Goal: Task Accomplishment & Management: Manage account settings

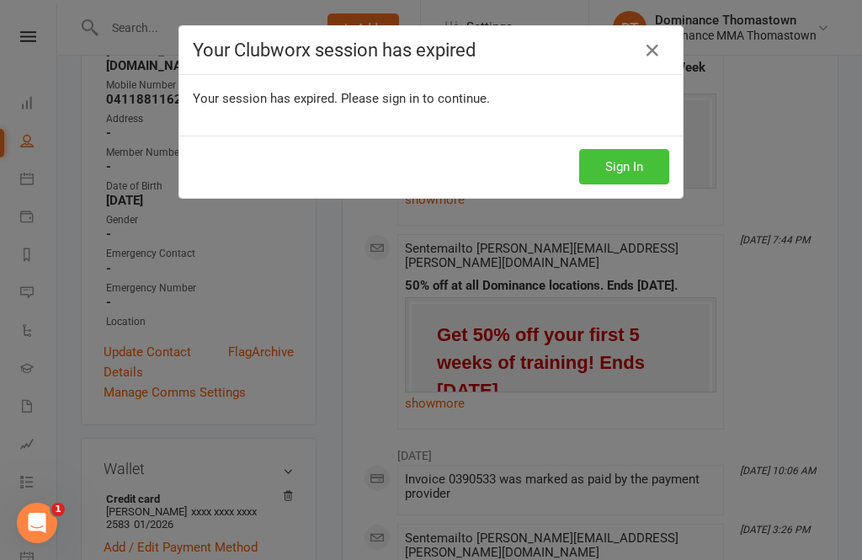
click at [638, 176] on button "Sign In" at bounding box center [624, 166] width 90 height 35
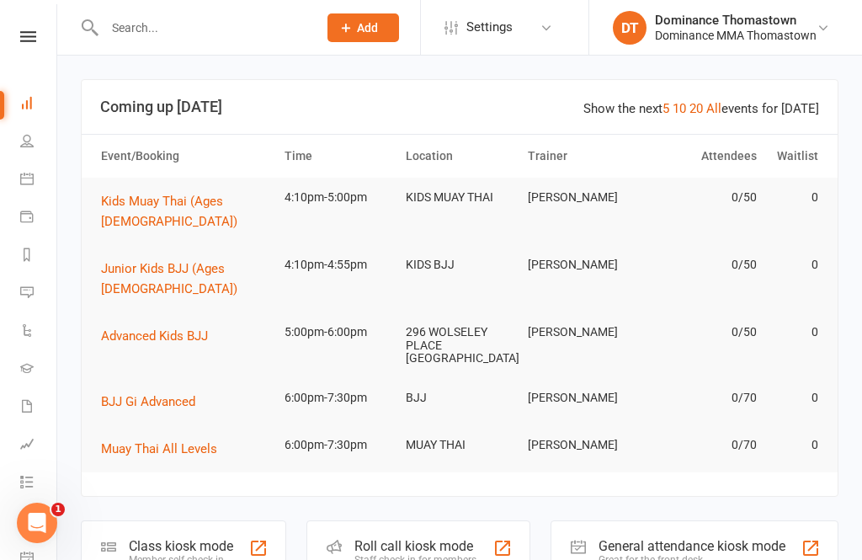
click at [232, 32] on input "text" at bounding box center [202, 28] width 206 height 24
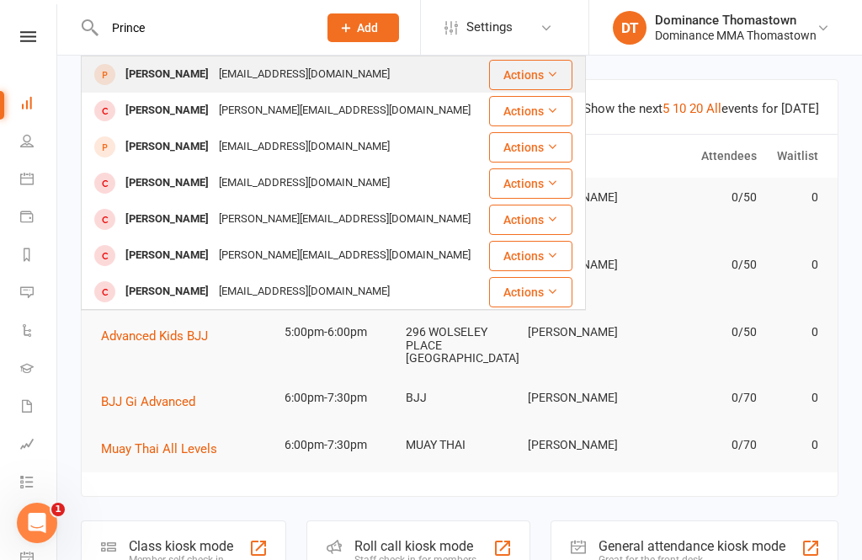
type input "Prince"
click at [256, 67] on div "[EMAIL_ADDRESS][DOMAIN_NAME]" at bounding box center [304, 74] width 181 height 24
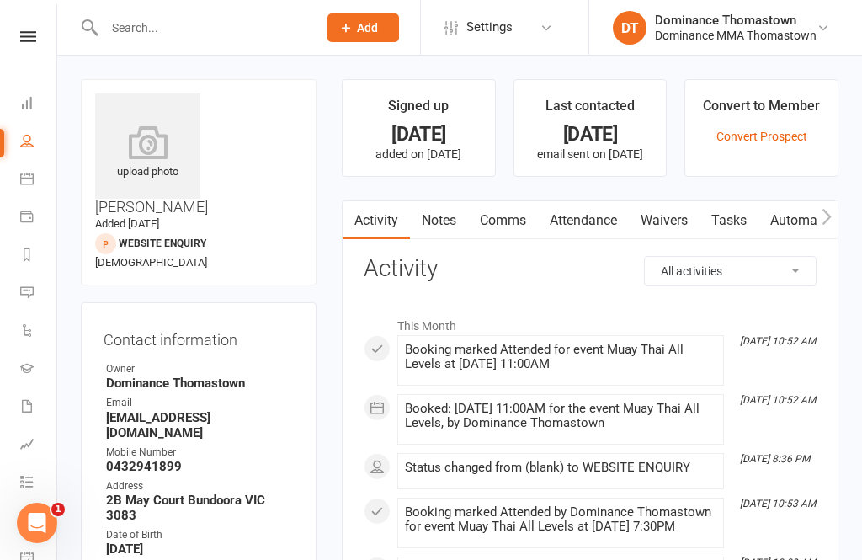
click at [668, 222] on link "Waivers" at bounding box center [664, 220] width 71 height 39
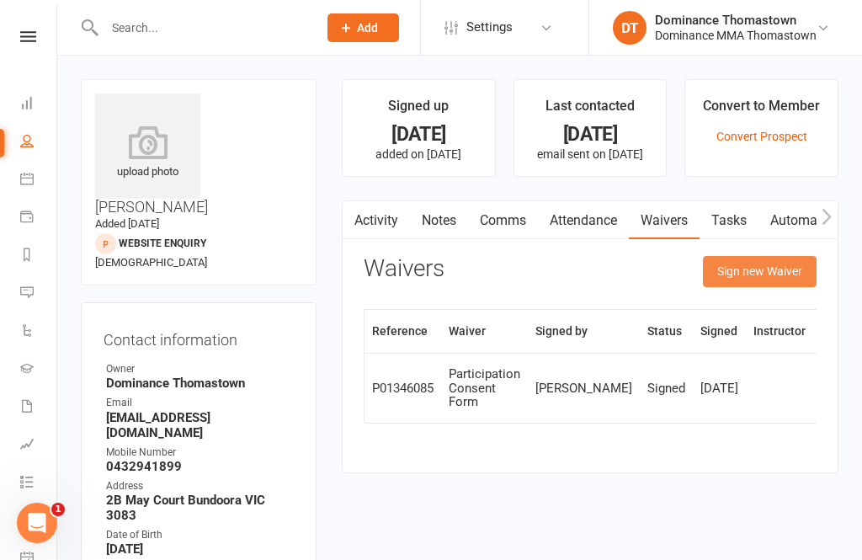
click at [741, 273] on button "Sign new Waiver" at bounding box center [760, 271] width 114 height 30
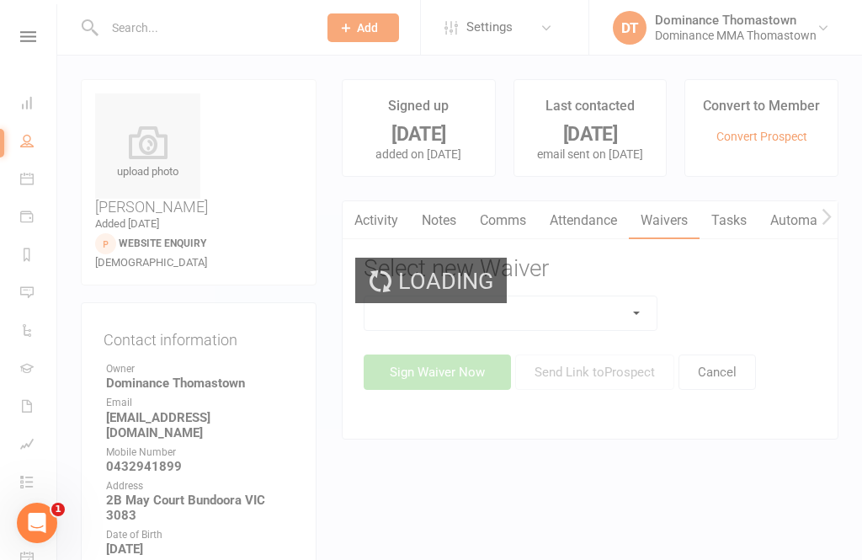
click at [619, 310] on select at bounding box center [510, 313] width 292 height 34
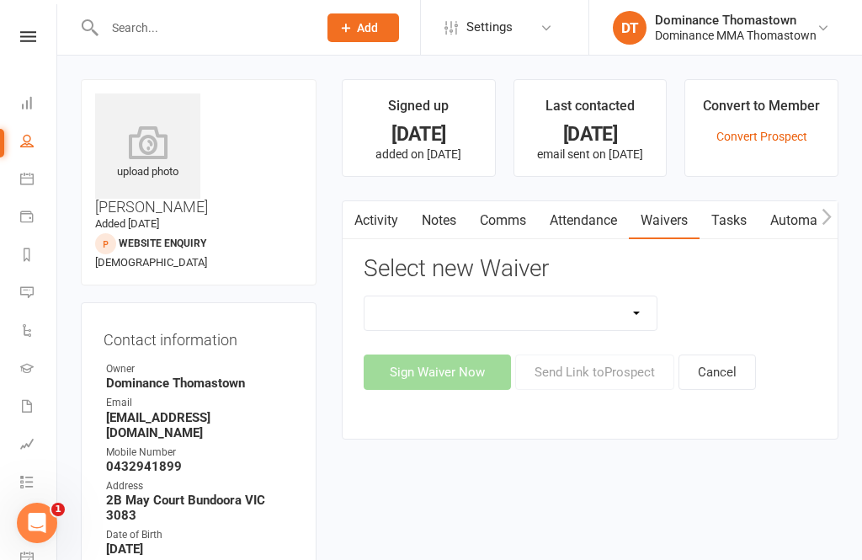
select select "370"
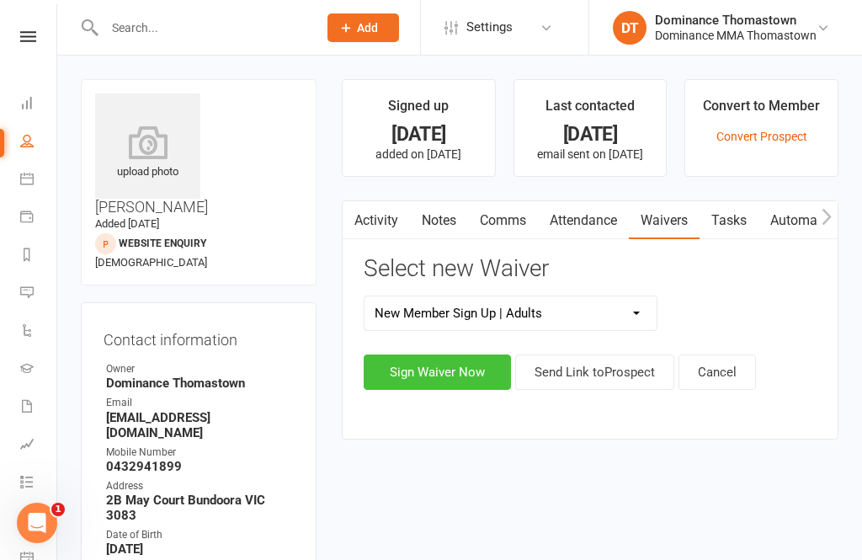
click at [454, 365] on button "Sign Waiver Now" at bounding box center [437, 371] width 147 height 35
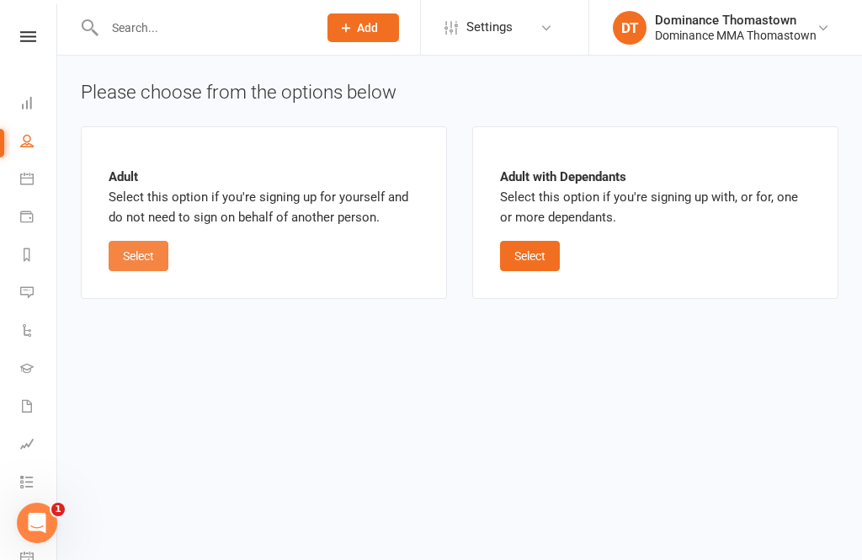
click at [150, 257] on button "Select" at bounding box center [139, 256] width 60 height 30
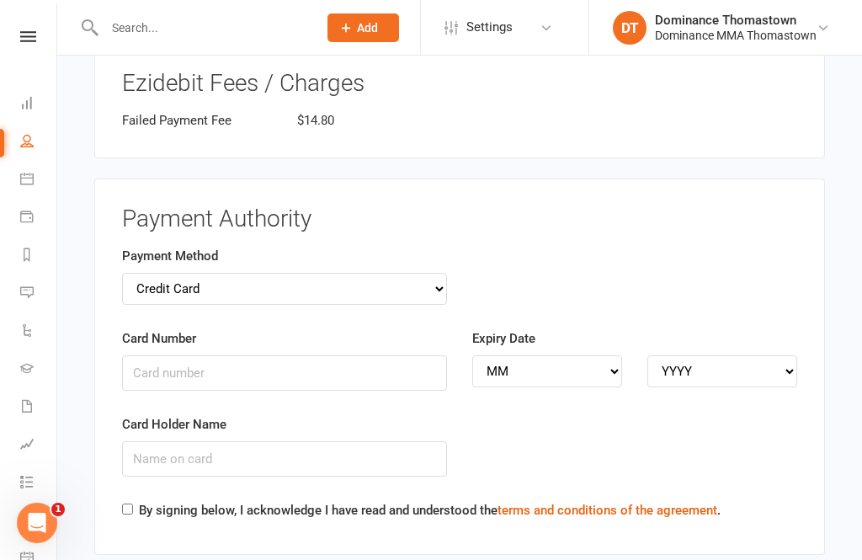
scroll to position [1639, 0]
click at [307, 354] on input "Card Number" at bounding box center [284, 371] width 325 height 35
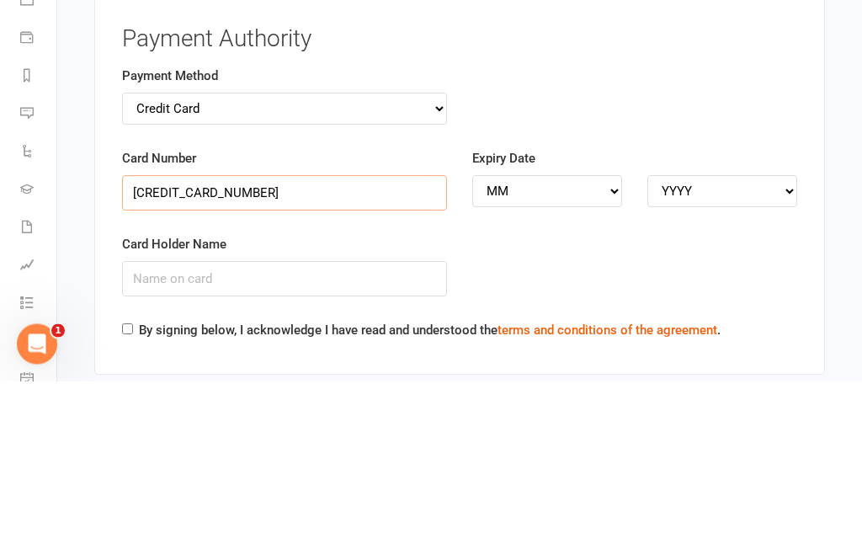
type input "[CREDIT_CARD_NUMBER]"
click at [362, 440] on input "Card Holder Name" at bounding box center [284, 457] width 325 height 35
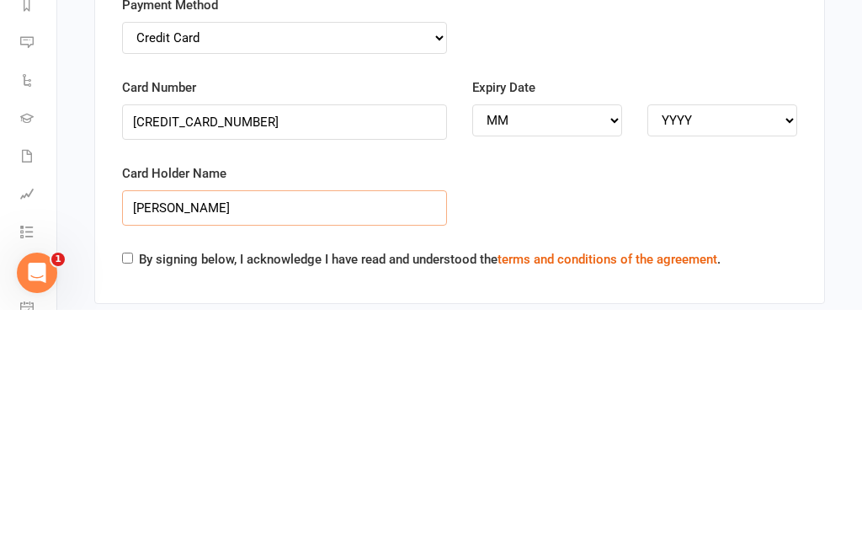
type input "[PERSON_NAME]"
click at [608, 354] on select "MM 01 02 03 04 05 06 07 08 09 10 11 12" at bounding box center [547, 370] width 150 height 32
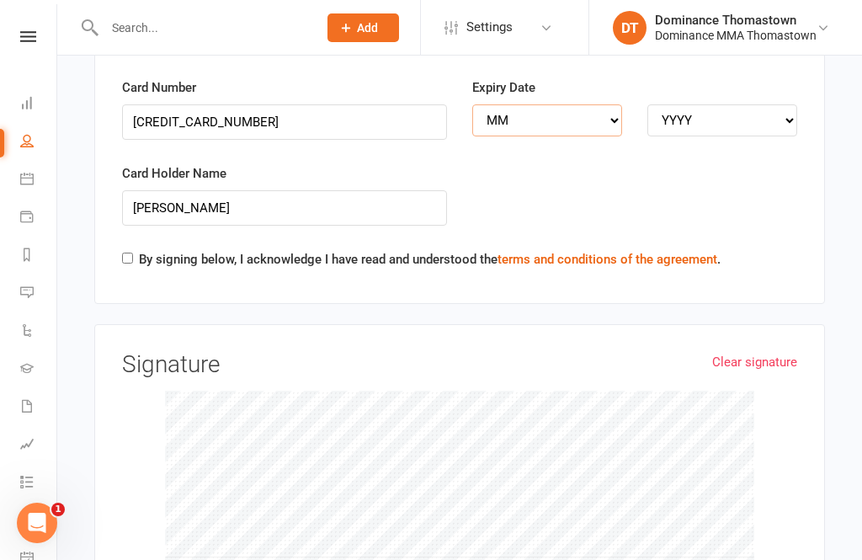
select select "08"
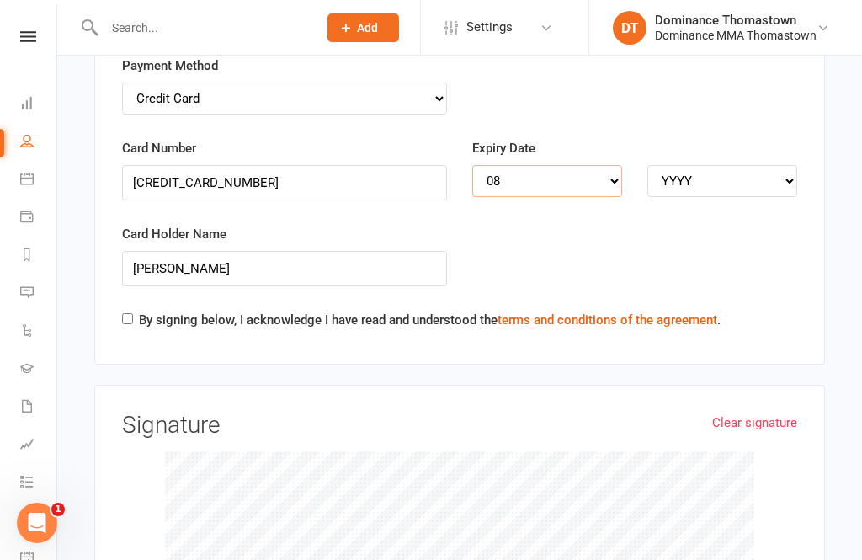
scroll to position [1824, 0]
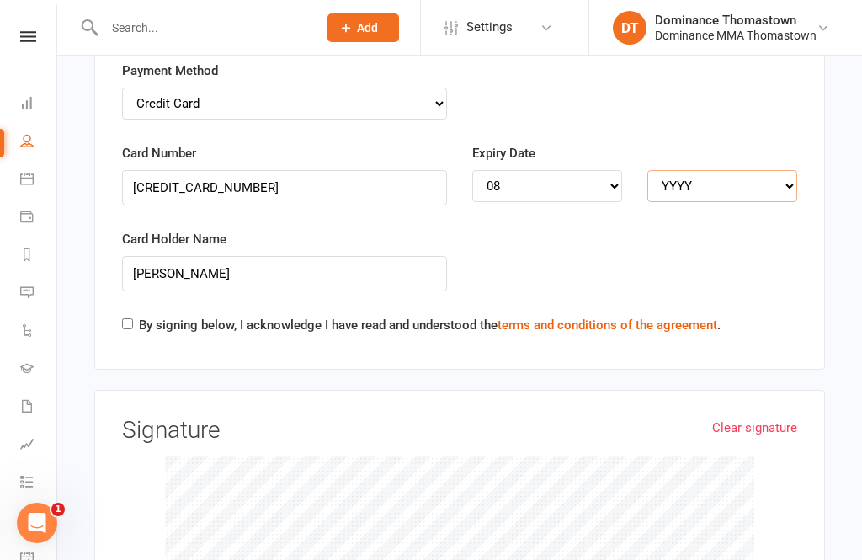
click at [741, 170] on select "YYYY 2025 2026 2027 2028 2029 2030 2031 2032 2033 2034" at bounding box center [722, 186] width 150 height 32
select select "2030"
click at [125, 318] on input "By signing below, I acknowledge I have read and understood the terms and condit…" at bounding box center [127, 323] width 11 height 11
checkbox input "true"
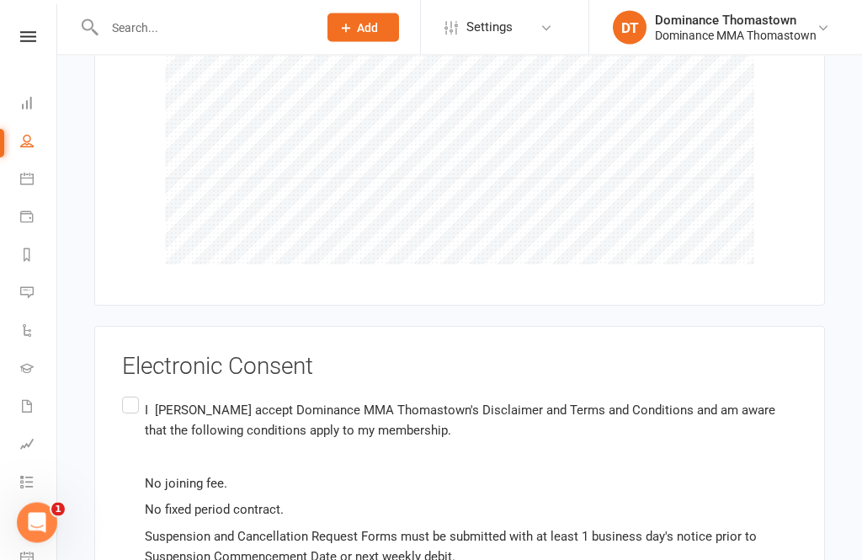
scroll to position [2340, 0]
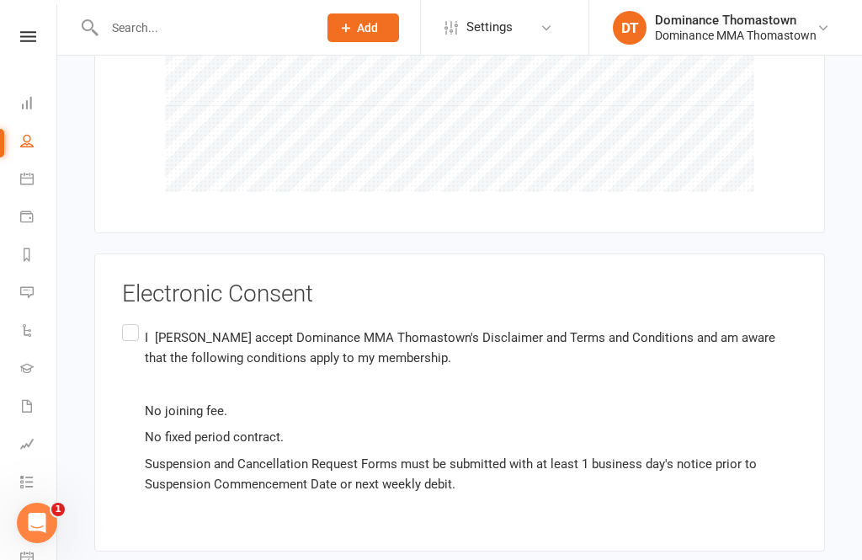
click at [129, 321] on label "I [PERSON_NAME] accept Dominance MMA Thomastown's Disclaimer and Terms and Cond…" at bounding box center [459, 410] width 675 height 179
click at [129, 321] on input "I [PERSON_NAME] accept Dominance MMA Thomastown's Disclaimer and Terms and Cond…" at bounding box center [127, 321] width 11 height 0
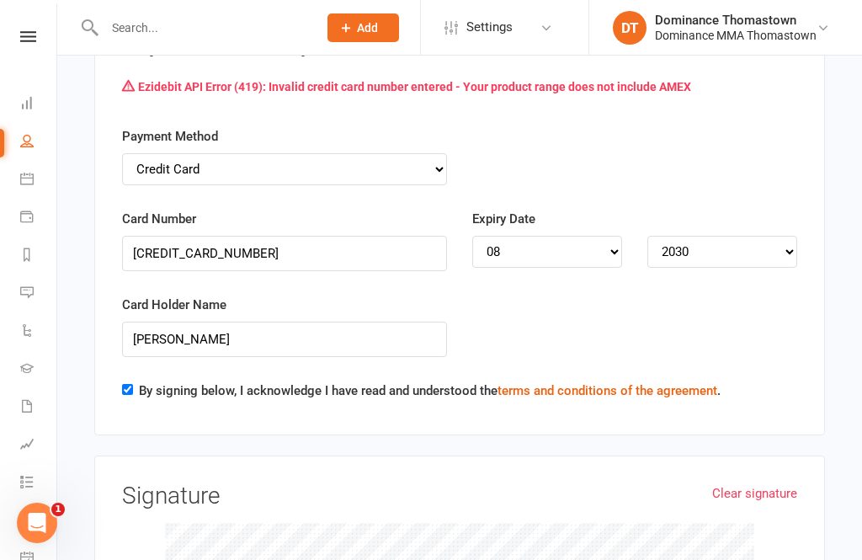
scroll to position [1769, 0]
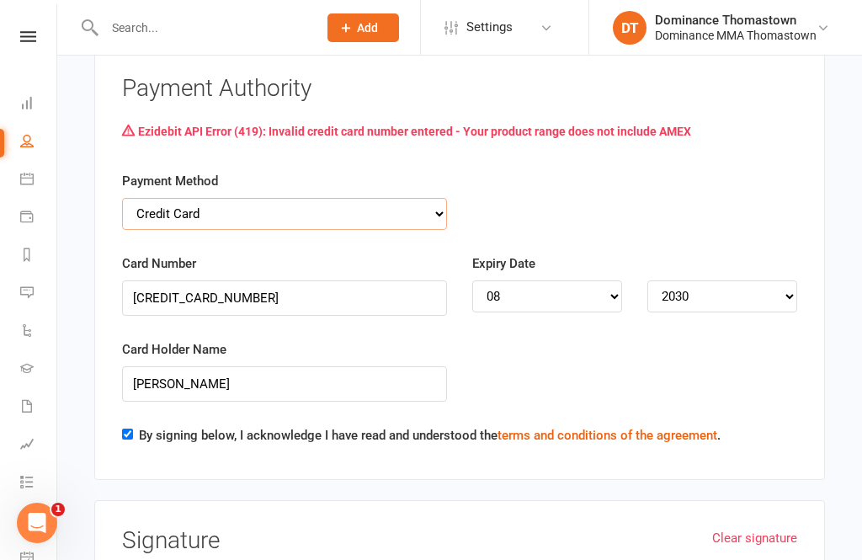
click at [397, 198] on select "Credit Card Bank Account" at bounding box center [284, 214] width 325 height 32
click at [340, 280] on input "[CREDIT_CARD_NUMBER]" at bounding box center [284, 297] width 325 height 35
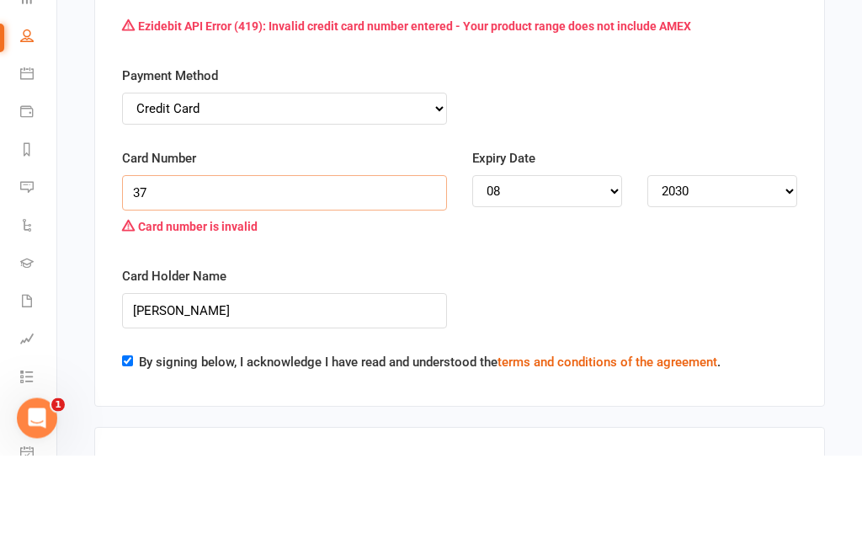
type input "3"
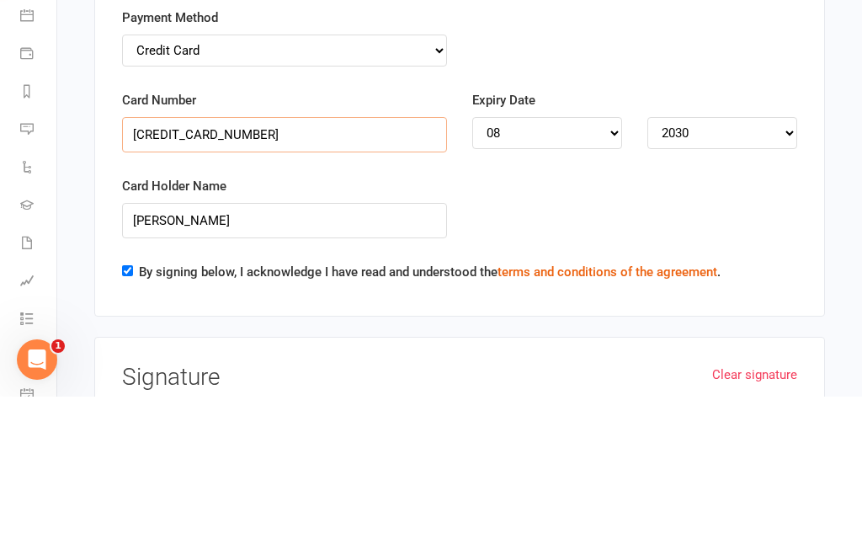
type input "[CREDIT_CARD_NUMBER]"
click at [588, 280] on select "MM 01 02 03 04 05 06 07 08 09 10 11 12" at bounding box center [547, 296] width 150 height 32
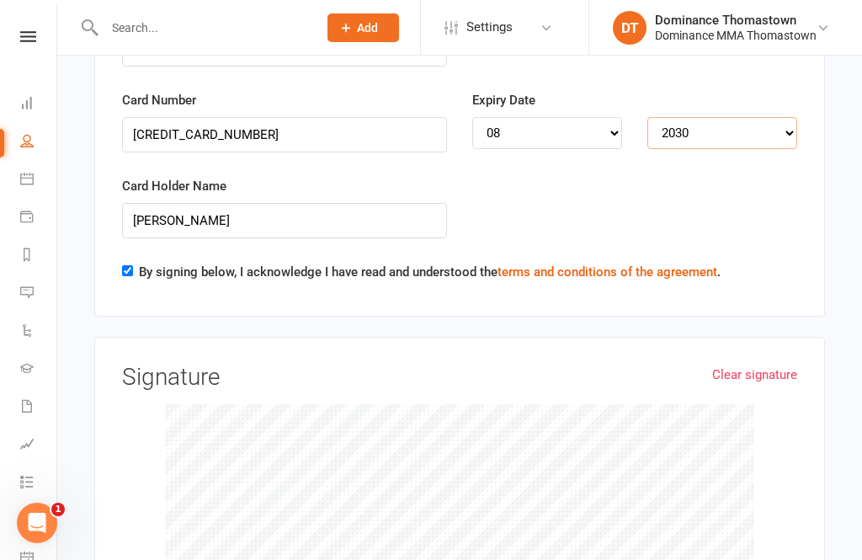
click at [733, 117] on select "YYYY 2025 2026 2027 2028 2029 2030 2031 2032 2033 2034" at bounding box center [722, 133] width 150 height 32
click at [744, 117] on select "YYYY 2025 2026 2027 2028 2029 2030 2031 2032 2033 2034" at bounding box center [722, 133] width 150 height 32
select select "2026"
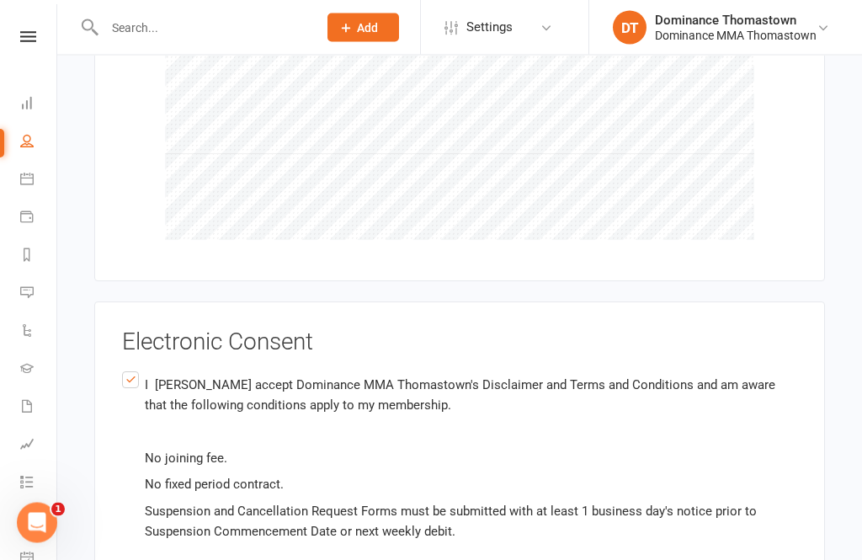
scroll to position [2396, 0]
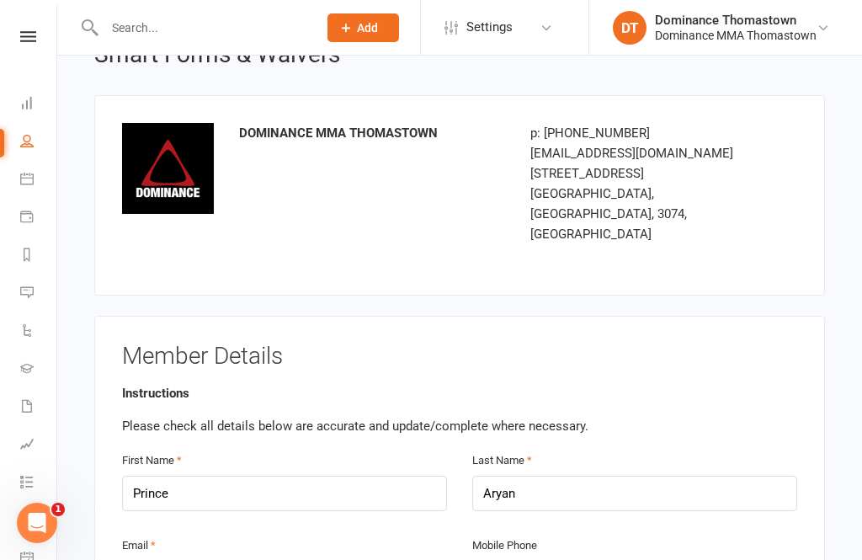
scroll to position [0, 0]
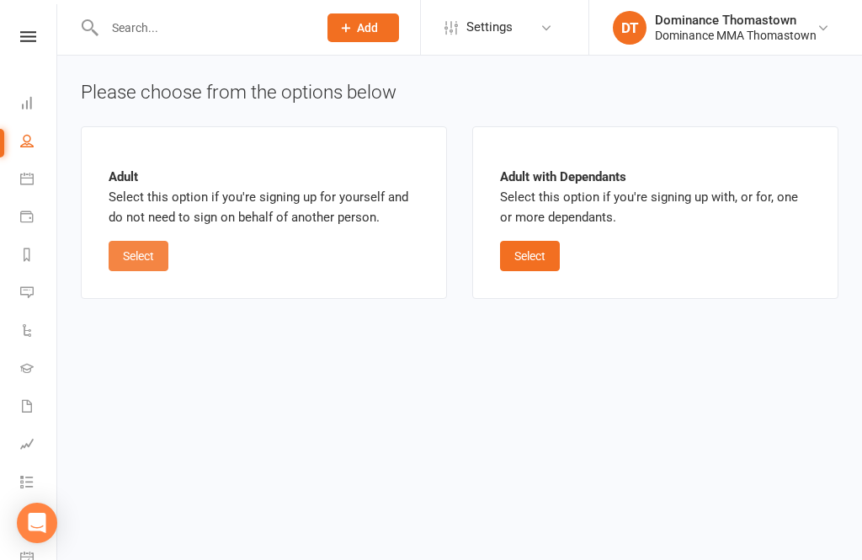
click at [151, 261] on button "Select" at bounding box center [139, 256] width 60 height 30
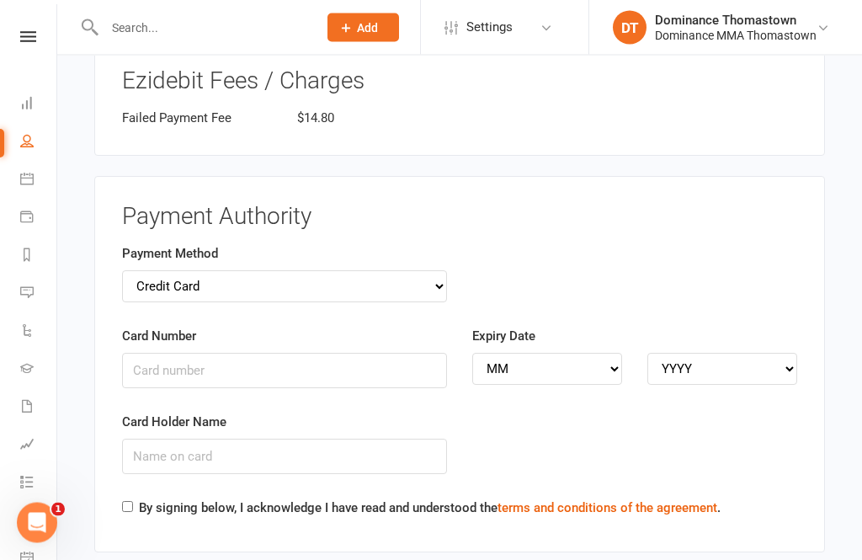
scroll to position [1654, 0]
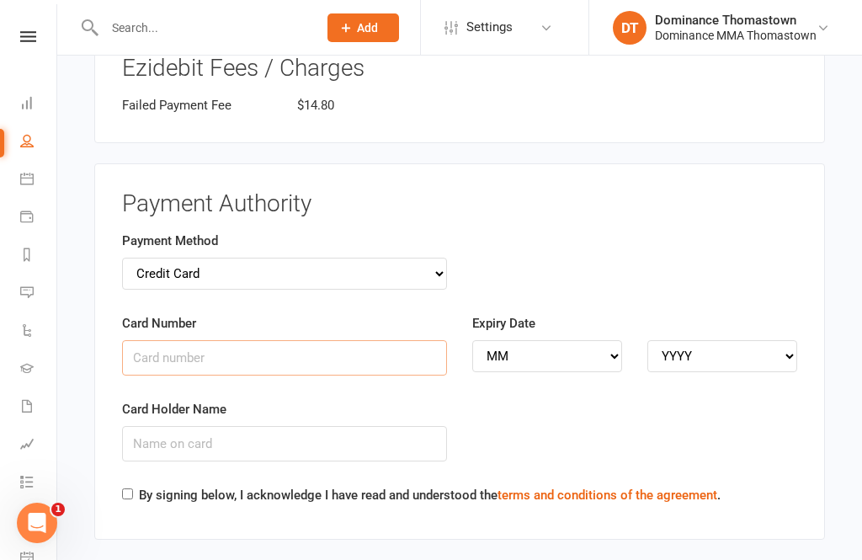
click at [304, 340] on input "Card Number" at bounding box center [284, 357] width 325 height 35
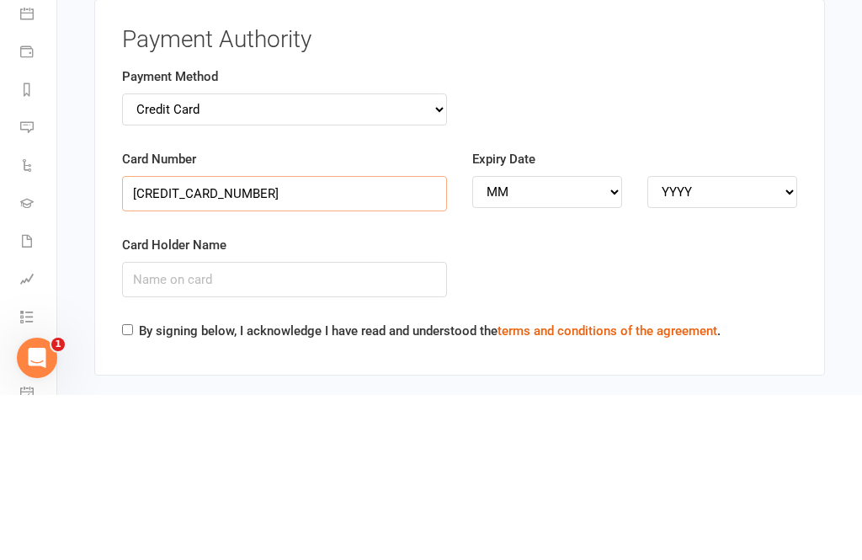
type input "[CREDIT_CARD_NUMBER]"
click at [406, 427] on input "Card Holder Name" at bounding box center [284, 444] width 325 height 35
type input "[PERSON_NAME]"
click at [594, 341] on select "MM 01 02 03 04 05 06 07 08 09 10 11 12" at bounding box center [547, 357] width 150 height 32
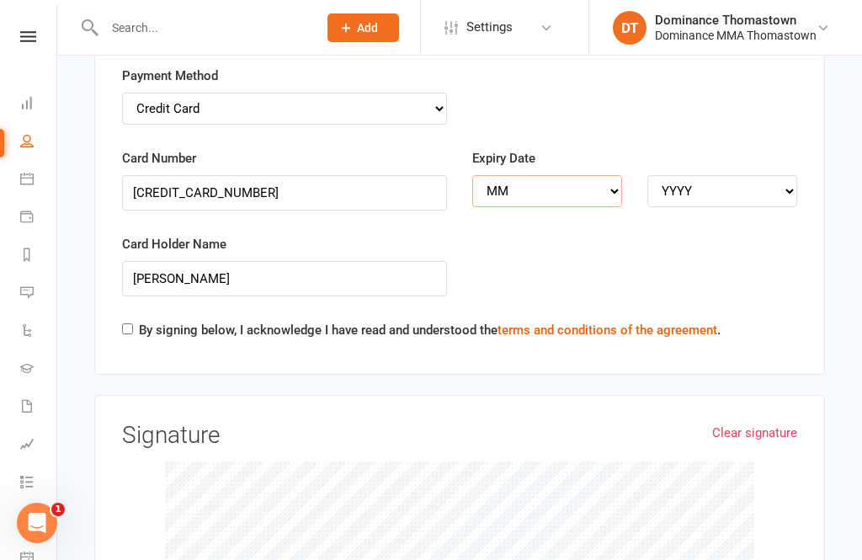
select select "08"
click at [684, 175] on select "YYYY 2025 2026 2027 2028 2029 2030 2031 2032 2033 2034" at bounding box center [722, 191] width 150 height 32
click at [720, 175] on select "YYYY 2025 2026 2027 2028 2029 2030 2031 2032 2033 2034" at bounding box center [722, 191] width 150 height 32
select select "2026"
click at [141, 320] on label "By signing below, I acknowledge I have read and understood the terms and condit…" at bounding box center [430, 330] width 582 height 20
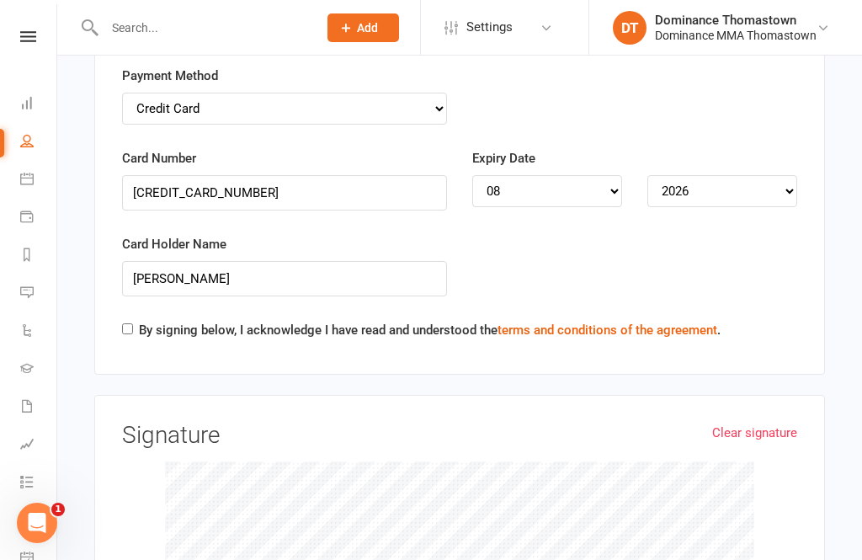
click at [133, 323] on input "By signing below, I acknowledge I have read and understood the terms and condit…" at bounding box center [127, 328] width 11 height 11
checkbox input "true"
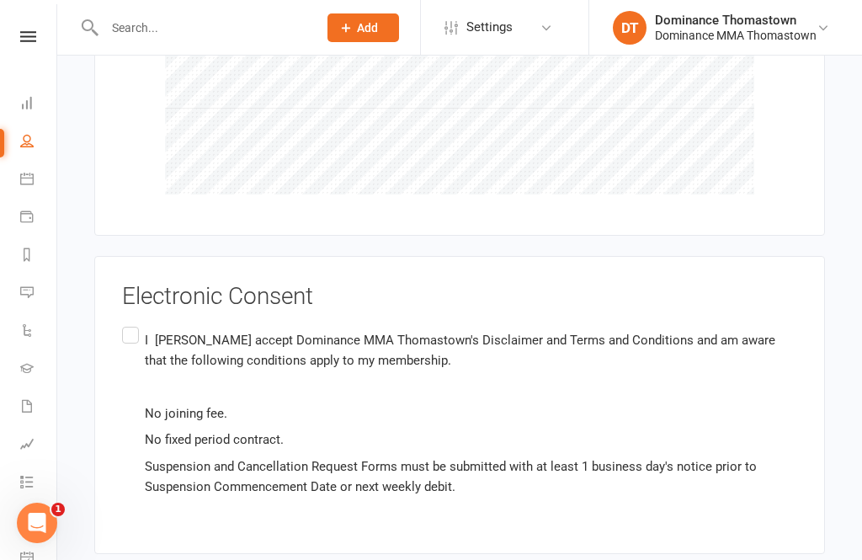
scroll to position [2340, 0]
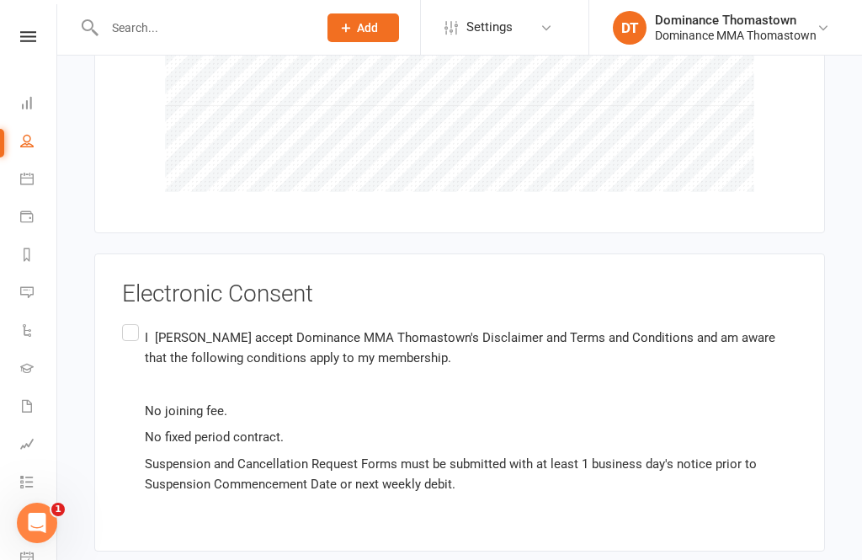
click at [127, 321] on label "I [PERSON_NAME] accept Dominance MMA Thomastown's Disclaimer and Terms and Cond…" at bounding box center [459, 410] width 675 height 179
click at [127, 321] on input "I [PERSON_NAME] accept Dominance MMA Thomastown's Disclaimer and Terms and Cond…" at bounding box center [127, 321] width 11 height 0
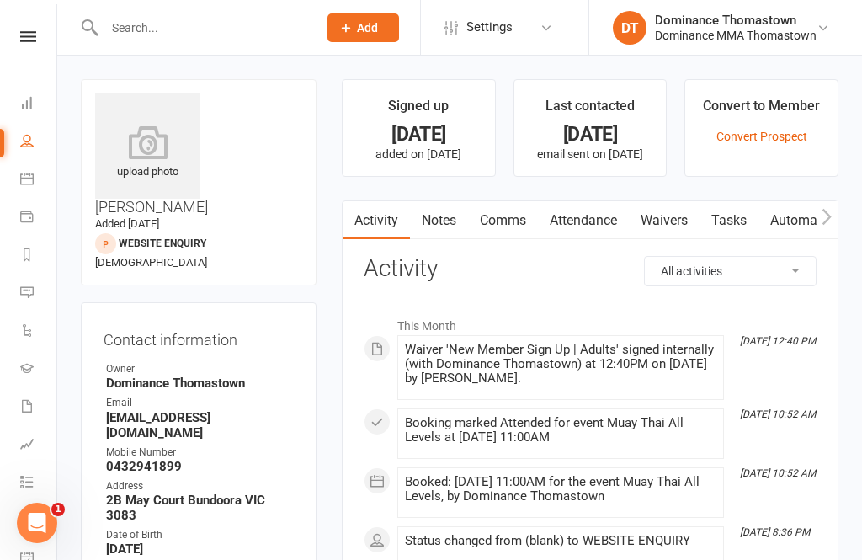
click at [217, 16] on input "text" at bounding box center [202, 28] width 206 height 24
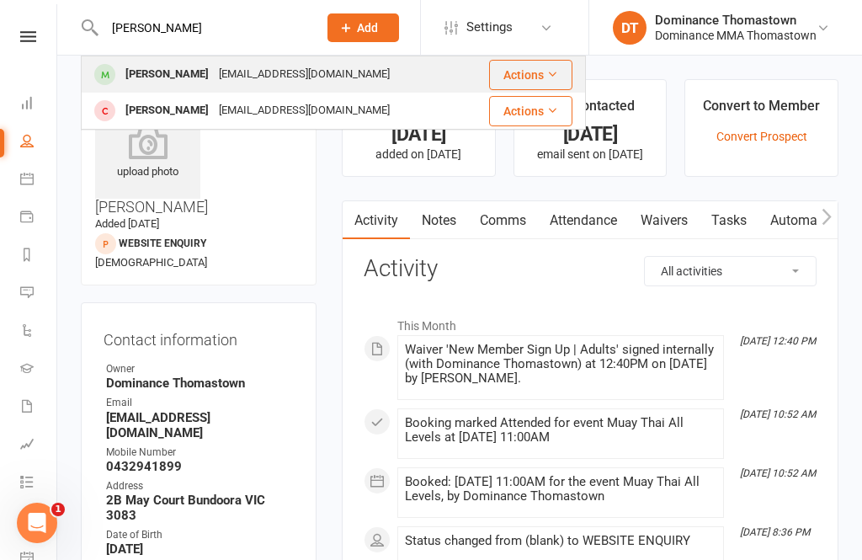
type input "Nipun"
click at [236, 74] on div "nipunkohli73073@gmail.com" at bounding box center [304, 74] width 181 height 24
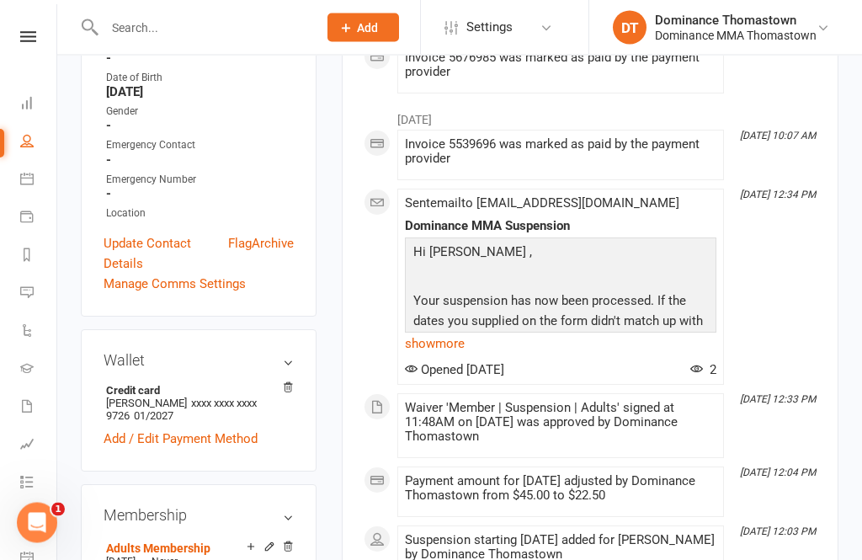
scroll to position [553, 0]
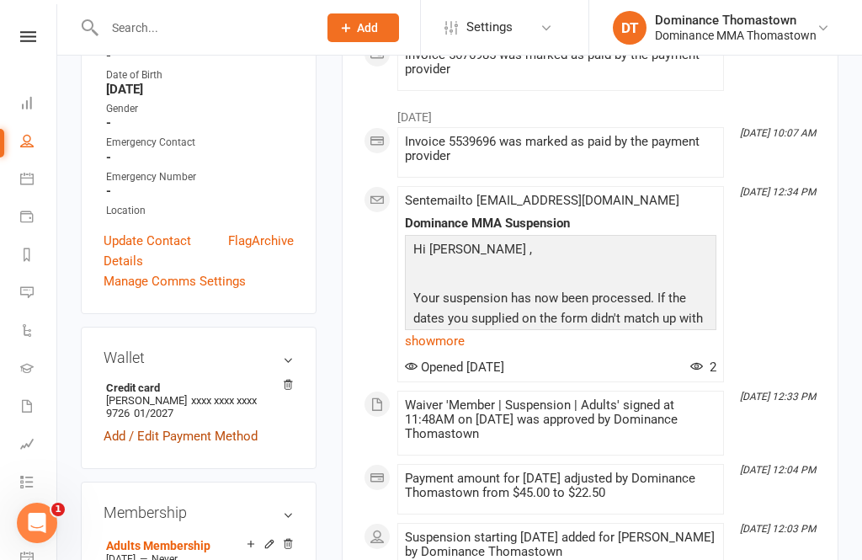
click at [226, 426] on link "Add / Edit Payment Method" at bounding box center [181, 436] width 154 height 20
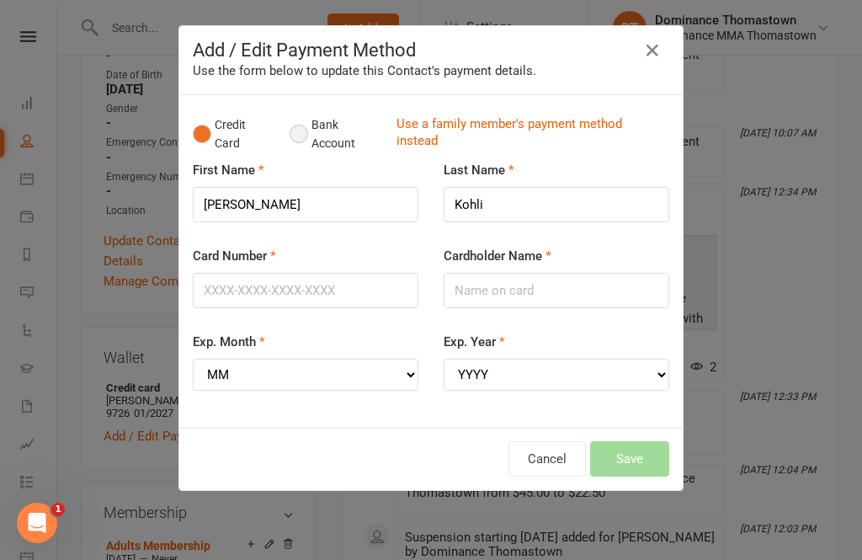
click at [310, 135] on button "Bank Account" at bounding box center [335, 134] width 93 height 51
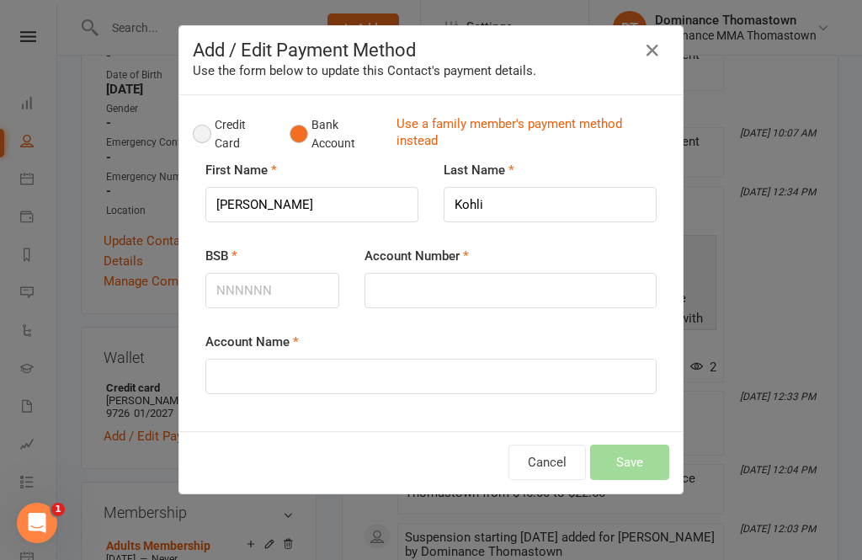
click at [208, 137] on button "Credit Card" at bounding box center [232, 134] width 79 height 51
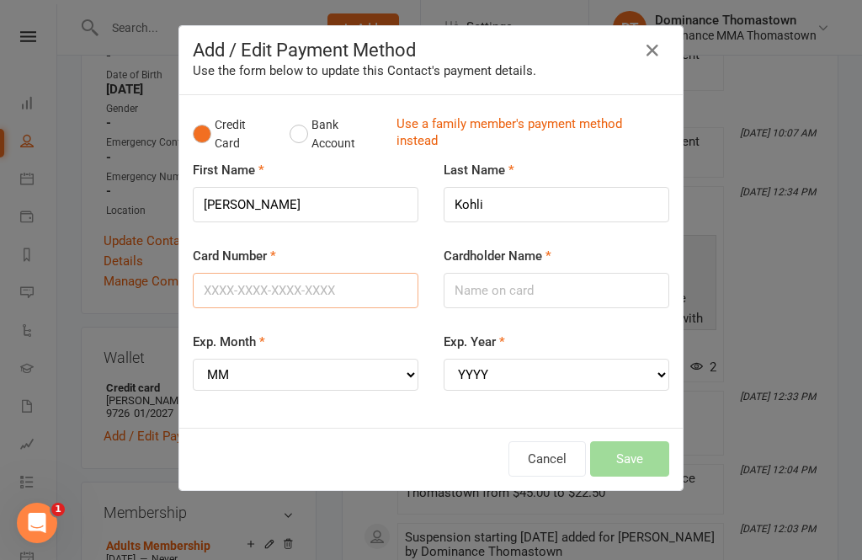
click at [291, 288] on input "Card Number" at bounding box center [306, 290] width 226 height 35
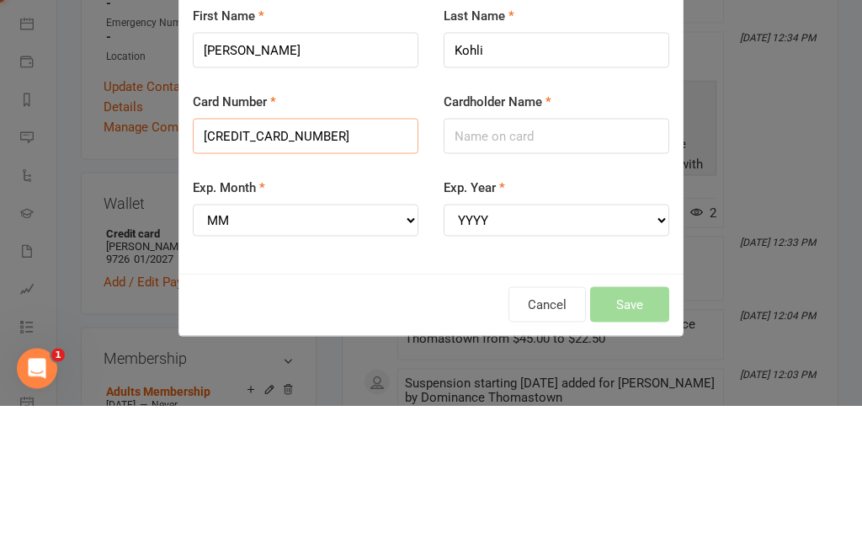
type input "5353161407846726"
click at [532, 273] on input "Cardholder Name" at bounding box center [556, 290] width 226 height 35
type input "[PERSON_NAME]"
click at [340, 332] on div "Exp. Month MM 01 02 03 04 05 06 07 08 09 10 11 12" at bounding box center [306, 361] width 226 height 59
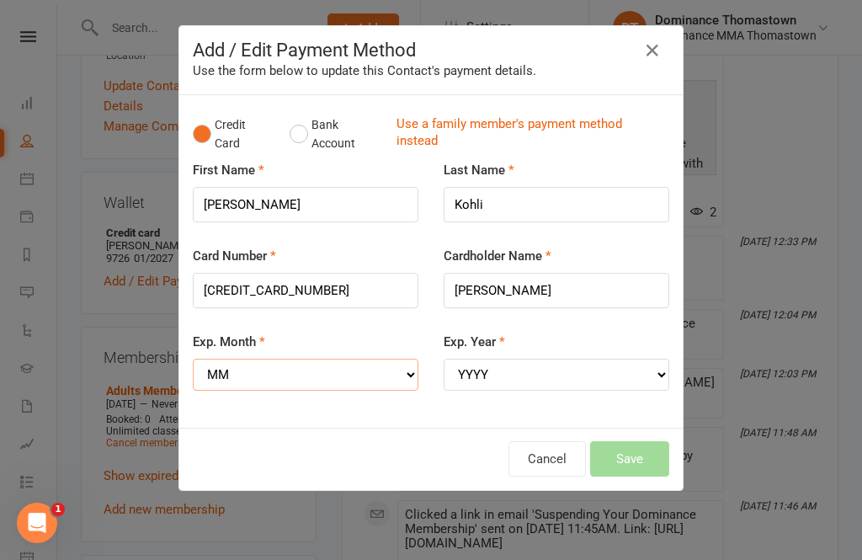
click at [331, 373] on select "MM 01 02 03 04 05 06 07 08 09 10 11 12" at bounding box center [306, 374] width 226 height 32
select select "08"
click at [523, 358] on select "YYYY 2025 2026 2027 2028 2029 2030 2031 2032 2033 2034" at bounding box center [556, 374] width 226 height 32
click at [525, 374] on select "YYYY 2025 2026 2027 2028 2029 2030 2031 2032 2033 2034" at bounding box center [556, 374] width 226 height 32
select select "2028"
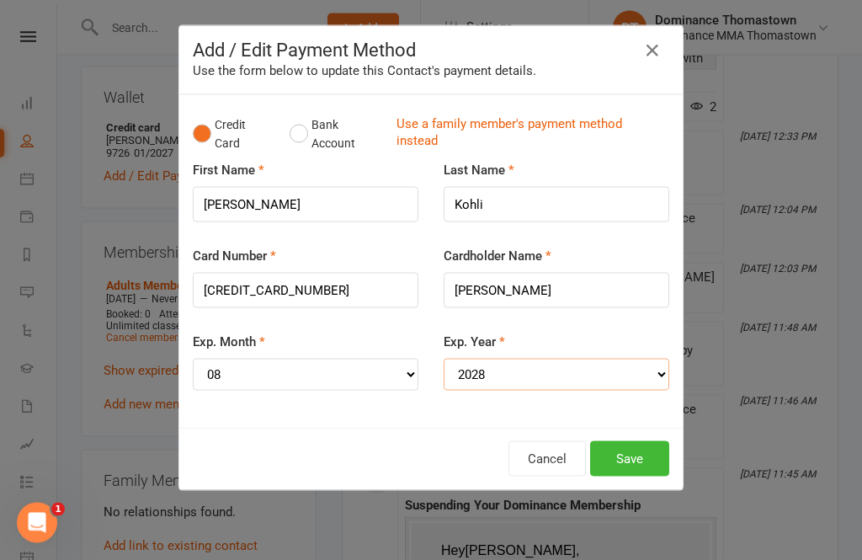
scroll to position [814, 0]
click at [625, 450] on button "Save" at bounding box center [629, 458] width 79 height 35
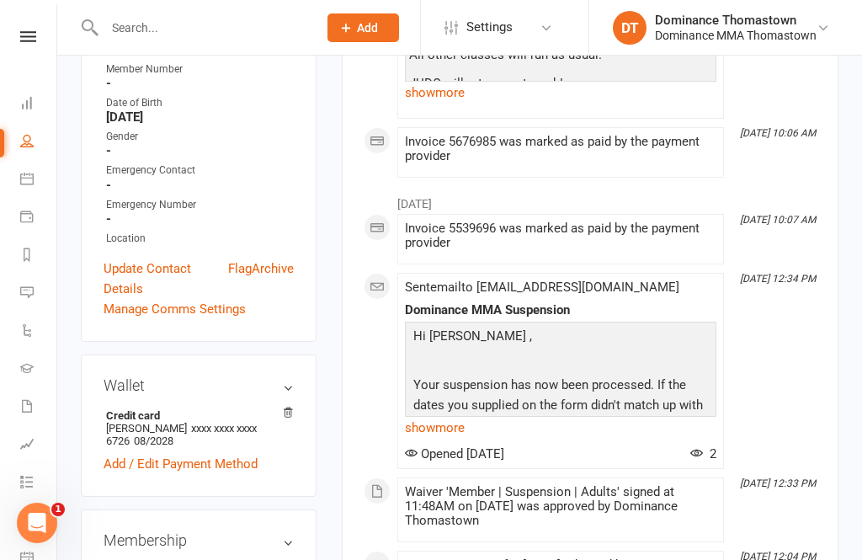
scroll to position [524, 0]
